Goal: Task Accomplishment & Management: Use online tool/utility

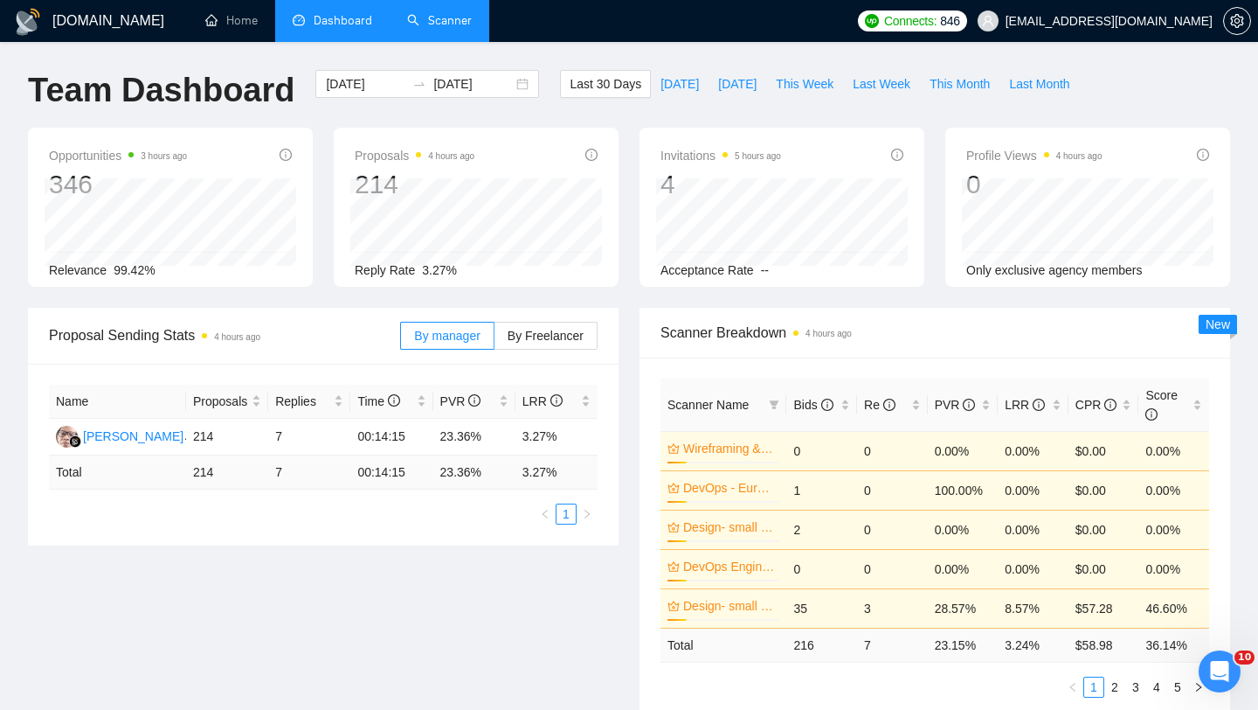
click at [433, 28] on link "Scanner" at bounding box center [439, 20] width 65 height 15
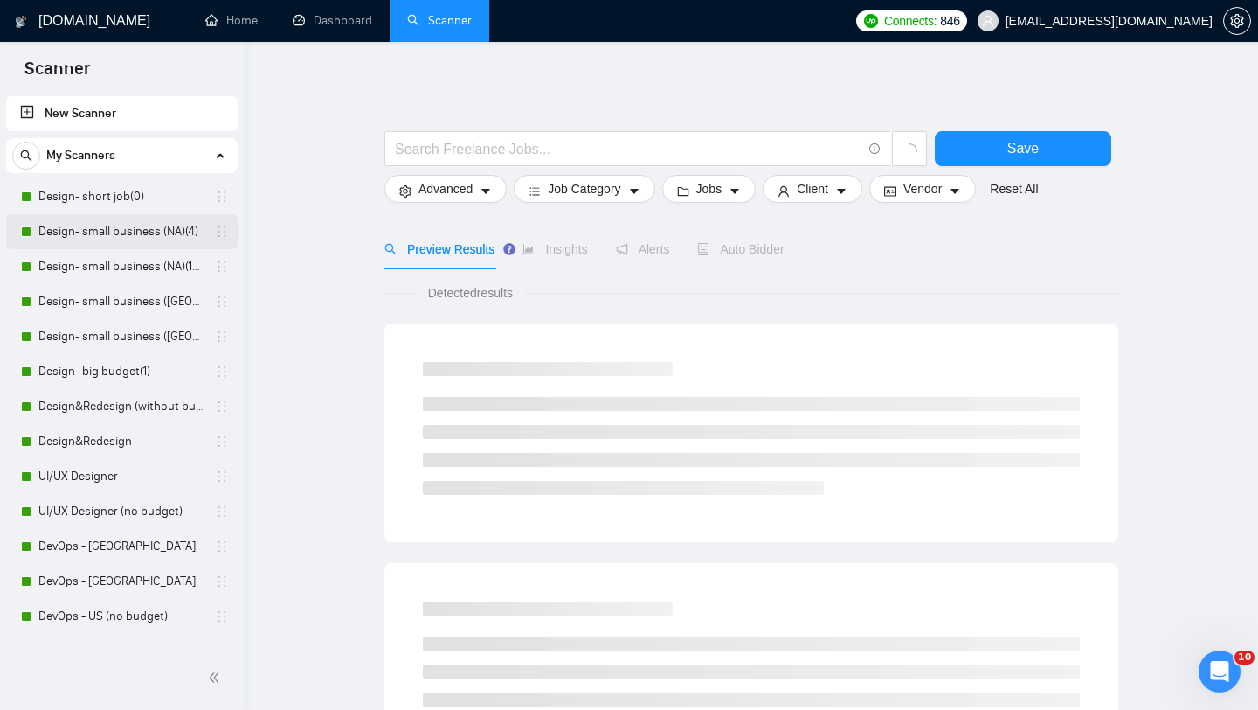
click at [85, 234] on link "Design- small business (NA)(4)" at bounding box center [121, 231] width 166 height 35
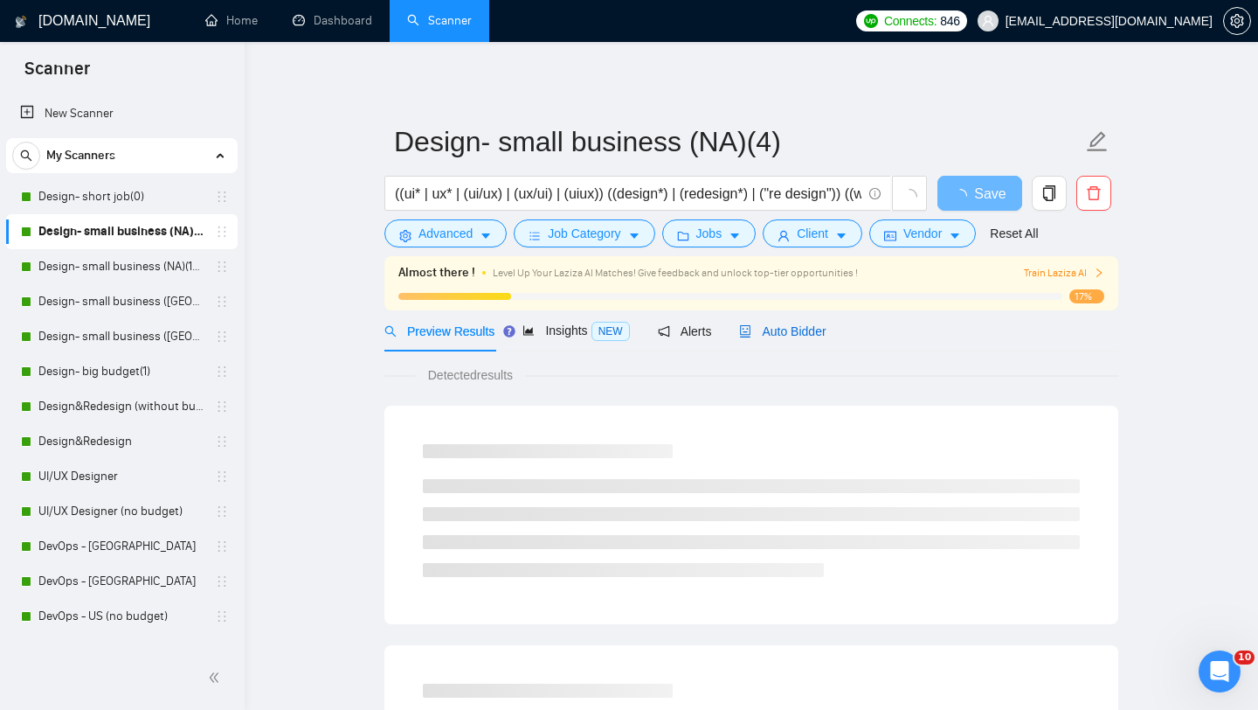
click at [816, 328] on span "Auto Bidder" at bounding box center [782, 331] width 87 height 14
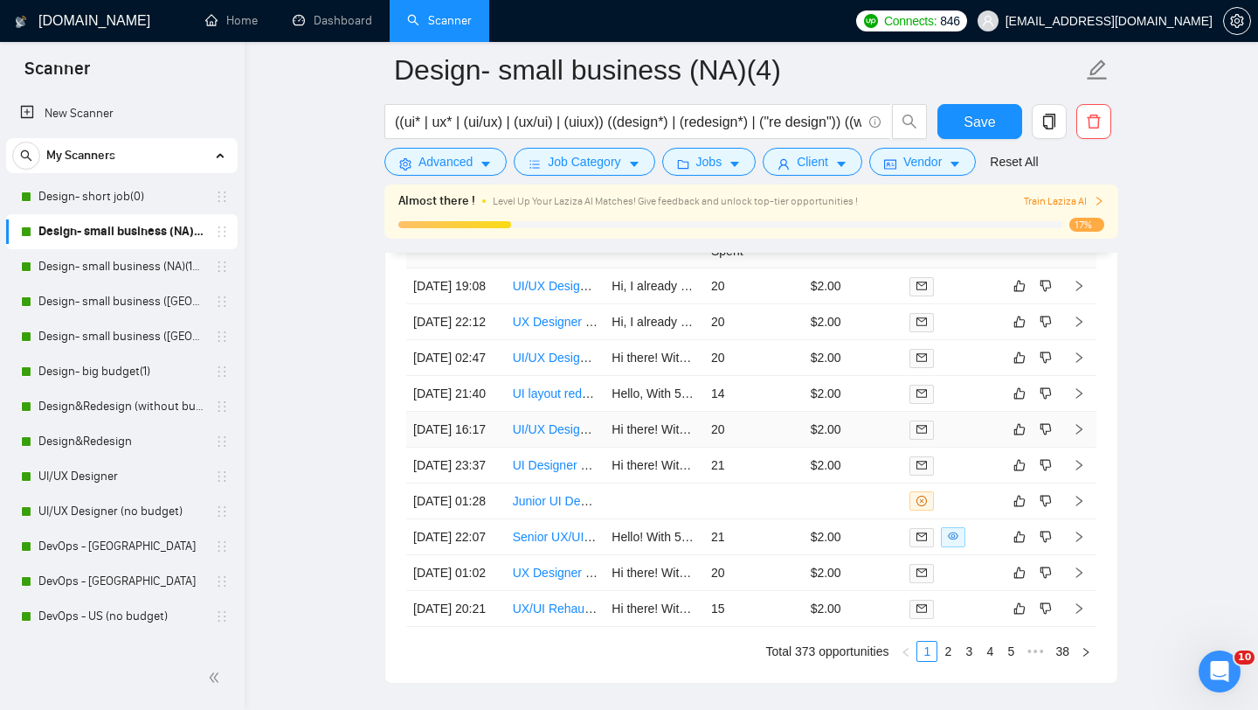
scroll to position [4389, 0]
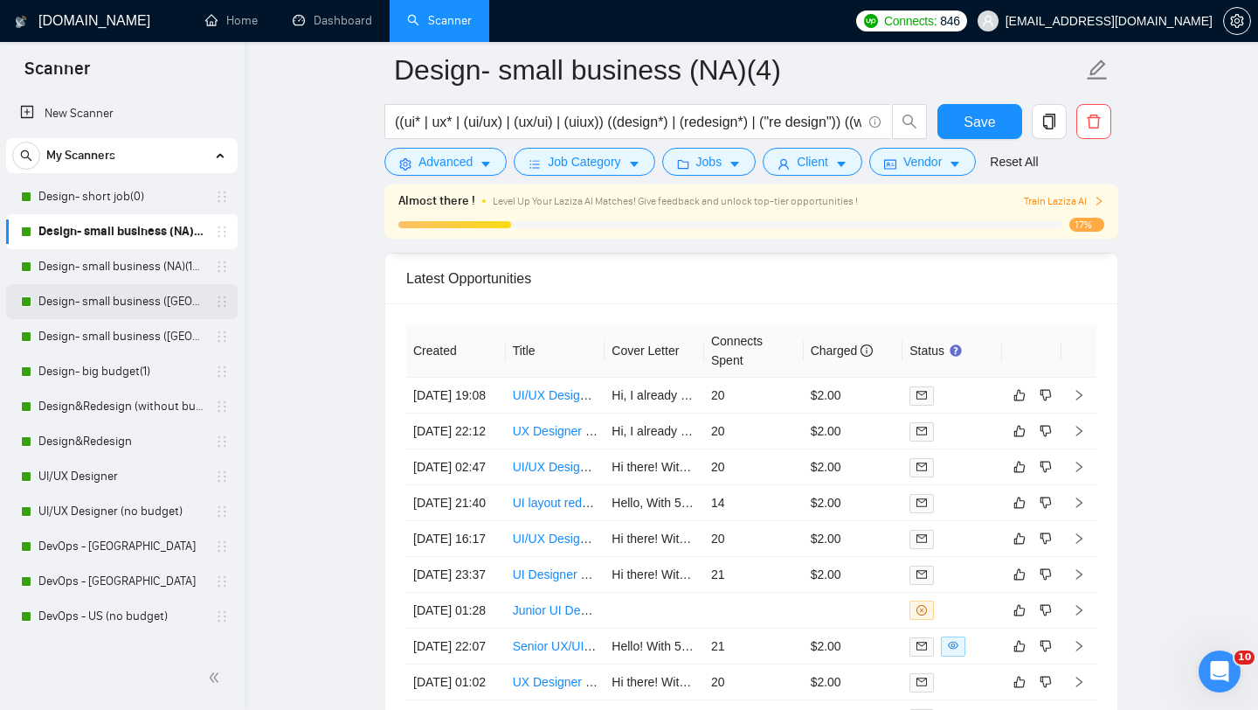
click at [99, 299] on link "Design- small business ([GEOGRAPHIC_DATA])(15$)" at bounding box center [121, 301] width 166 height 35
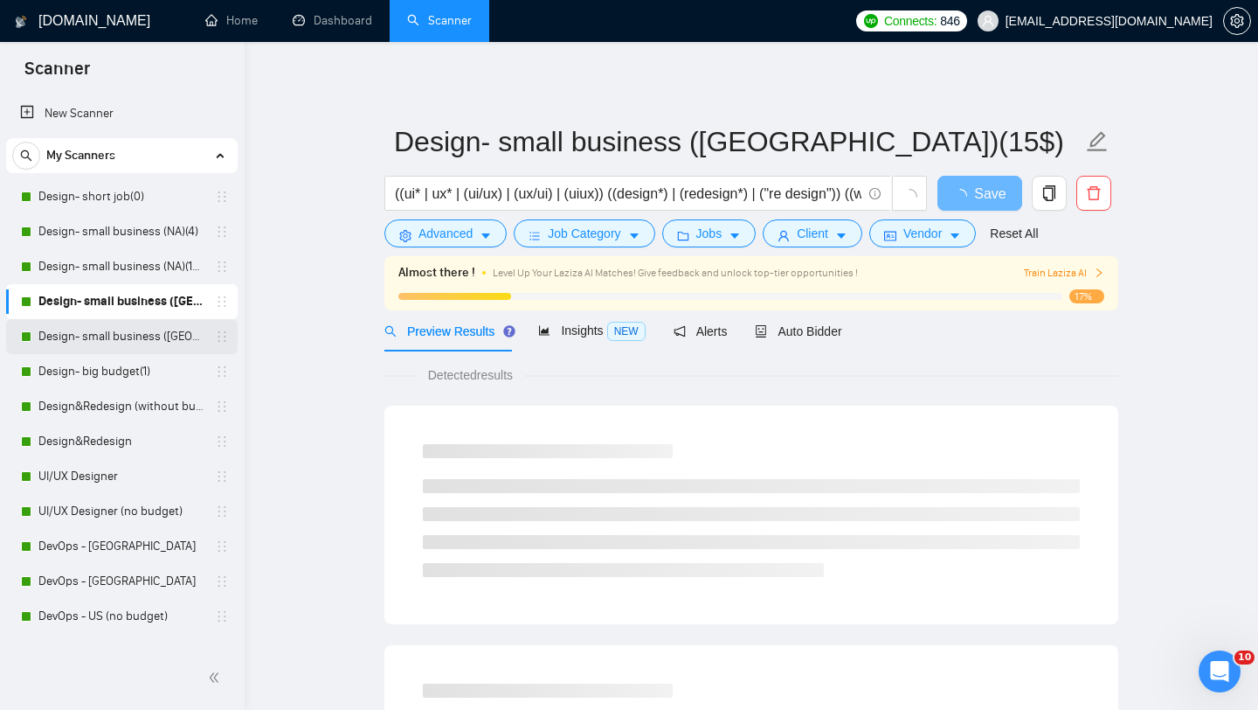
click at [96, 335] on link "Design- small business ([GEOGRAPHIC_DATA])(4)" at bounding box center [121, 336] width 166 height 35
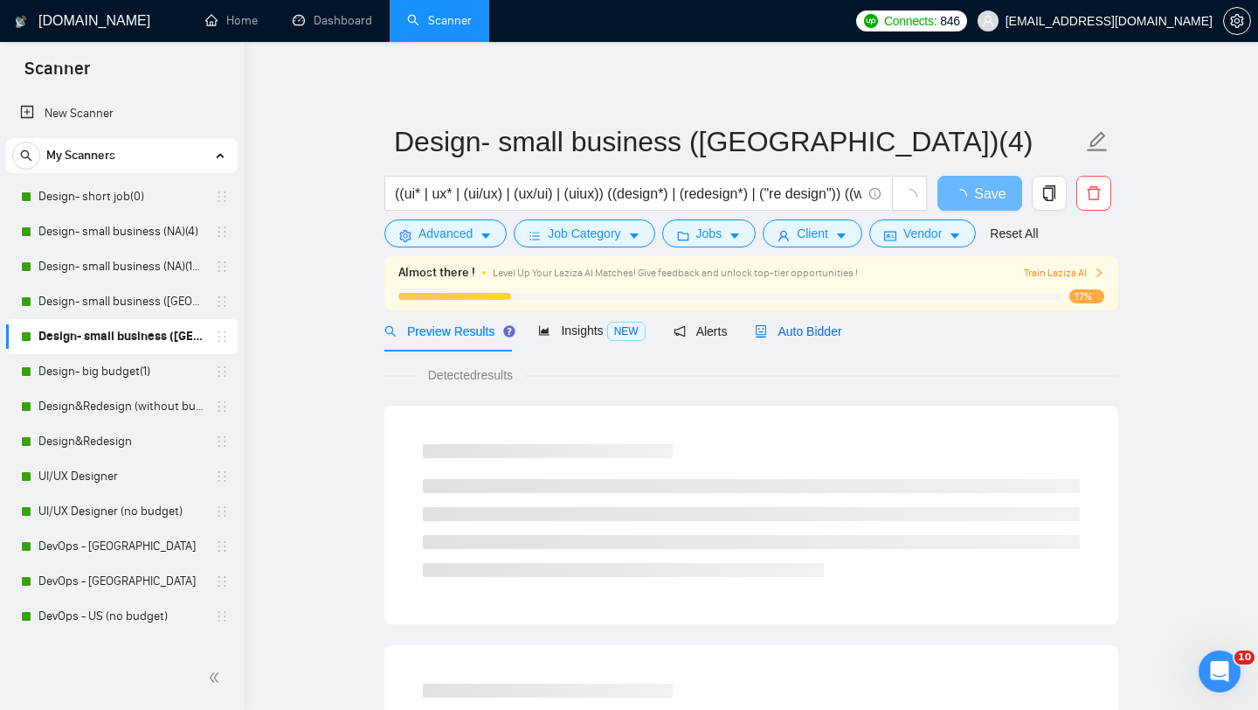
click at [822, 327] on span "Auto Bidder" at bounding box center [798, 331] width 87 height 14
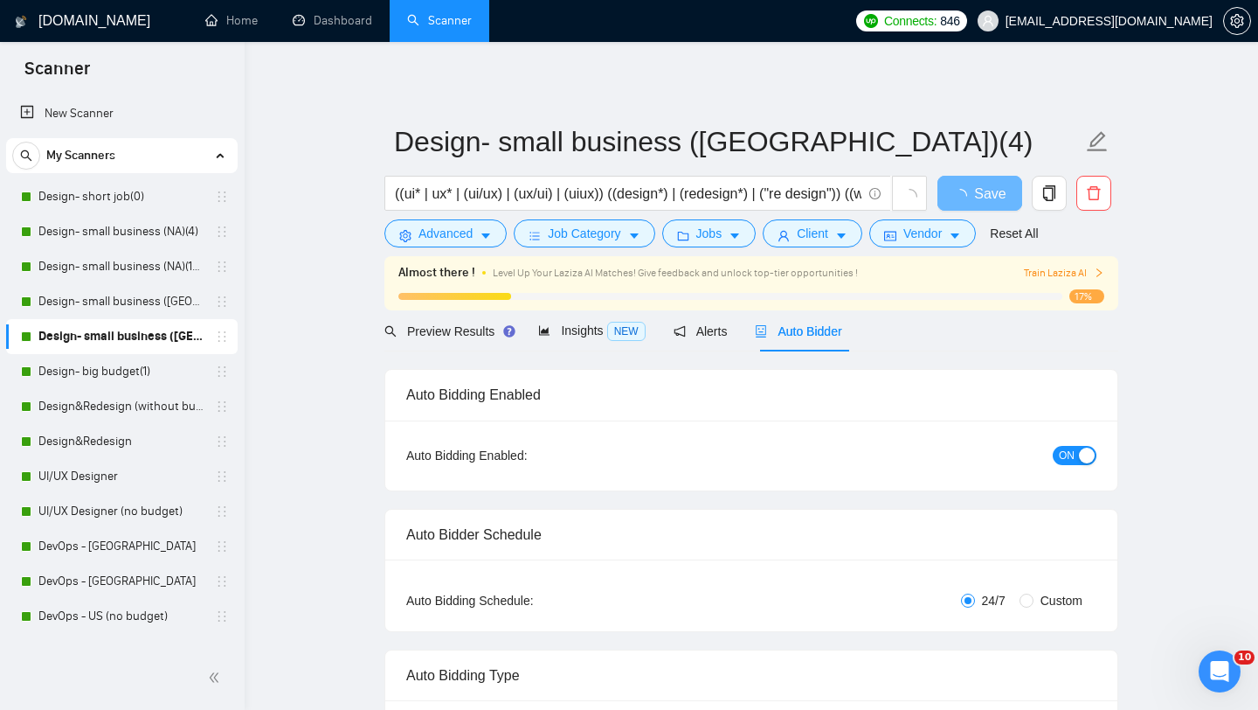
radio input "false"
radio input "true"
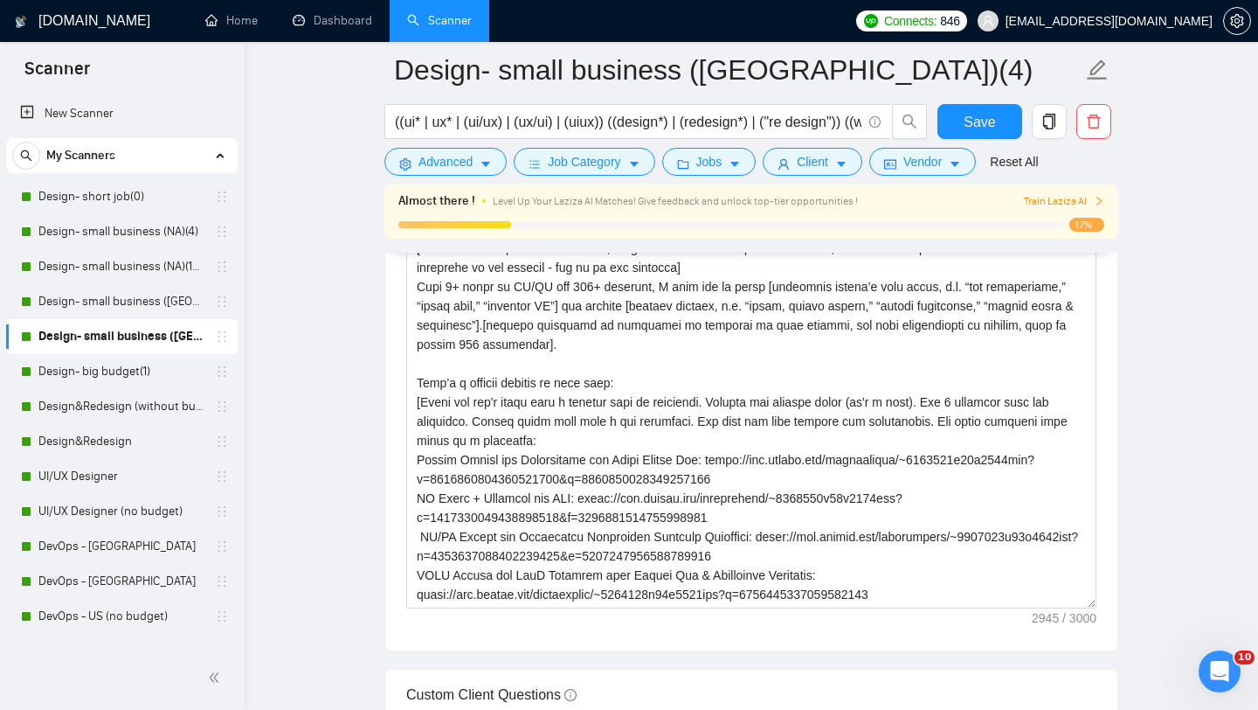
scroll to position [2301, 0]
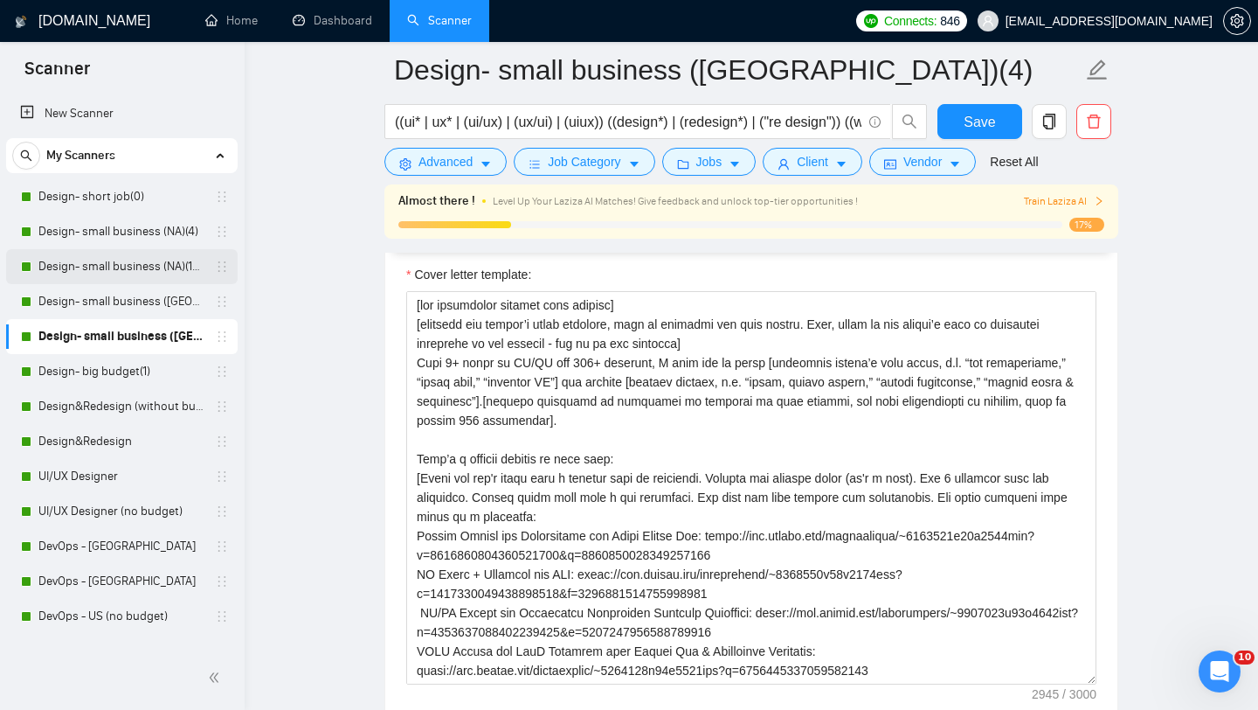
click at [133, 277] on link "Design- small business (NA)(15$)" at bounding box center [121, 266] width 166 height 35
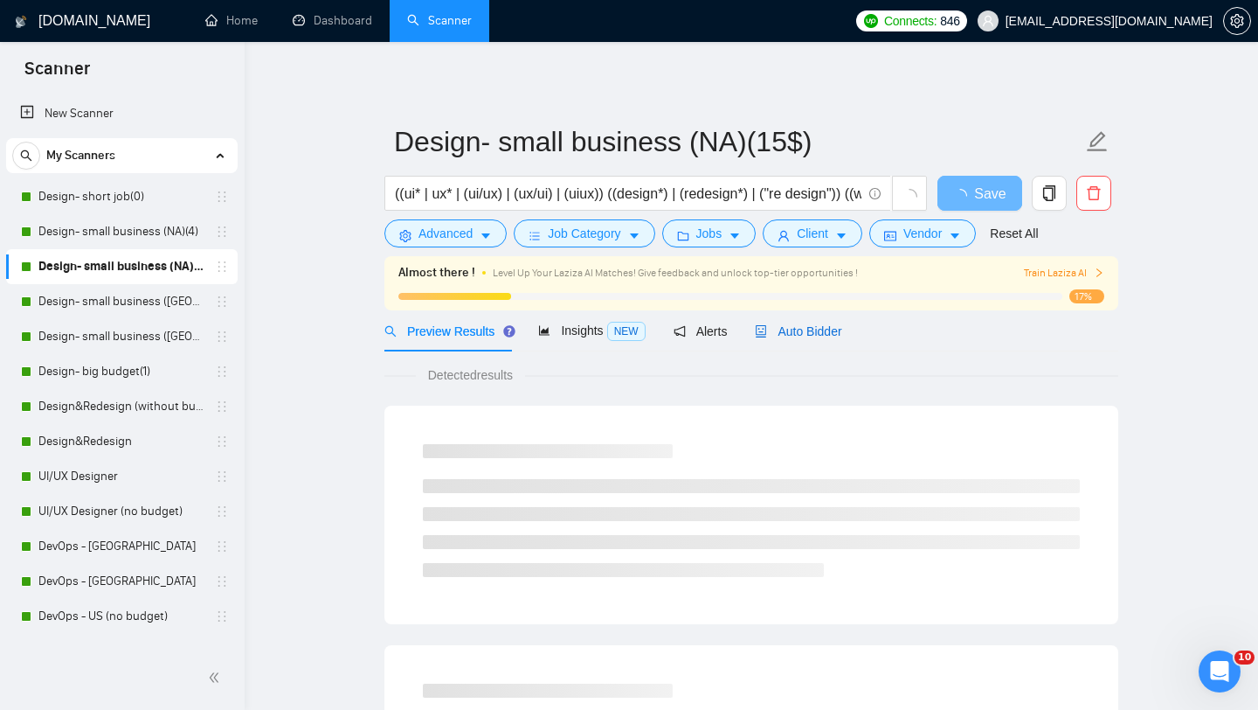
click at [798, 340] on div "Auto Bidder" at bounding box center [798, 331] width 87 height 19
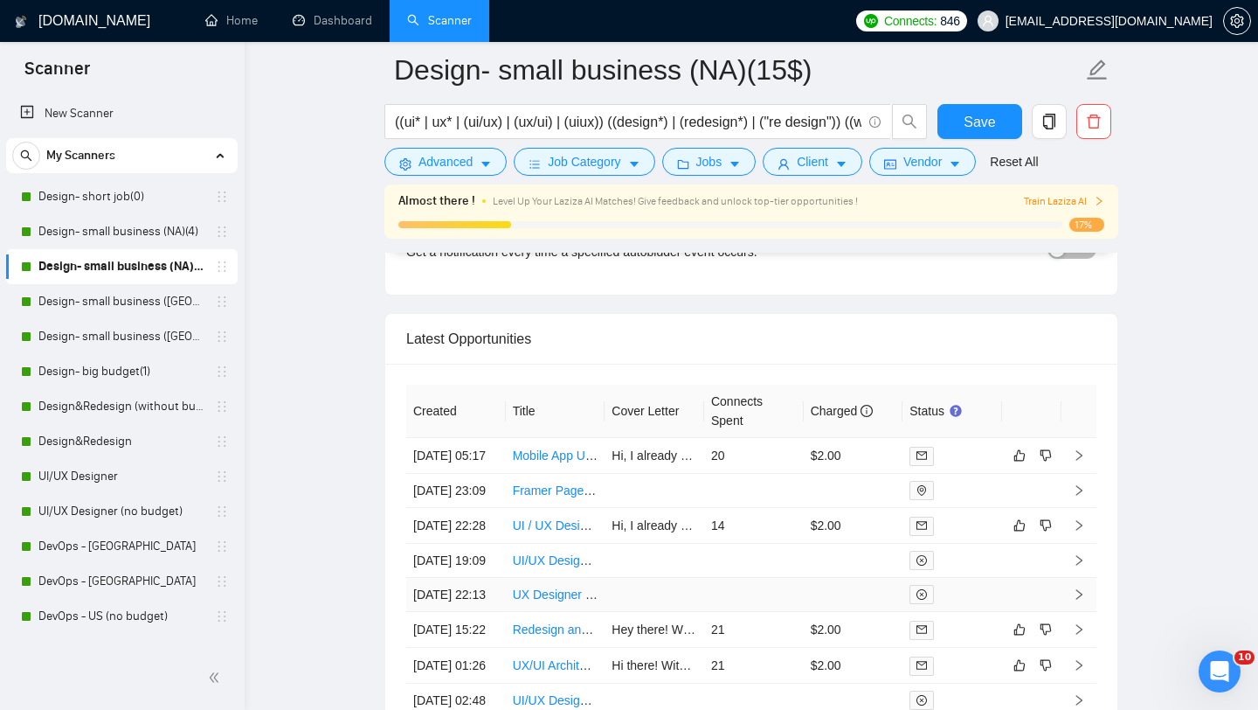
scroll to position [4327, 0]
